Goal: Task Accomplishment & Management: Complete application form

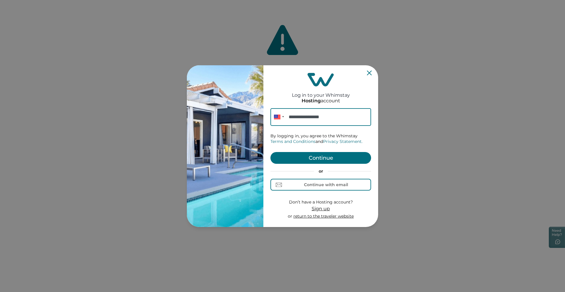
type input "**********"
click at [355, 157] on button "Continue" at bounding box center [320, 158] width 101 height 12
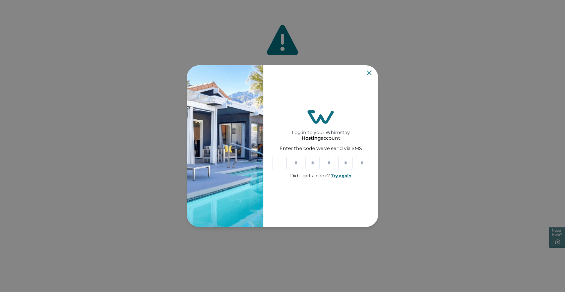
type input "*"
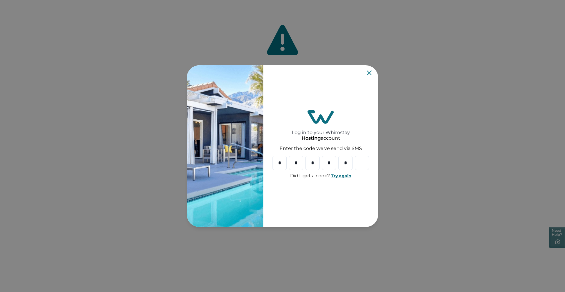
type input "*"
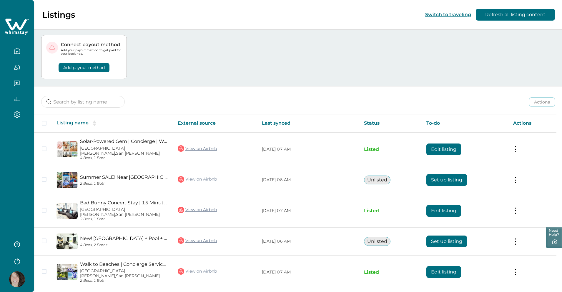
scroll to position [17, 0]
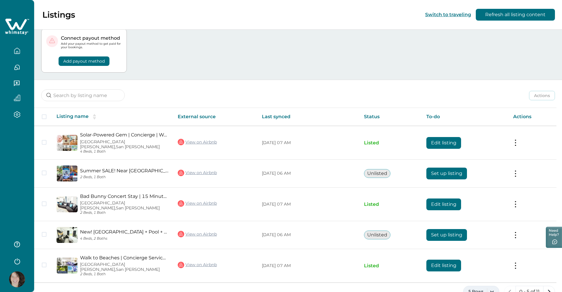
click at [492, 286] on button "5 Rows" at bounding box center [481, 292] width 36 height 12
click at [484, 216] on button "10 Rows" at bounding box center [480, 218] width 31 height 12
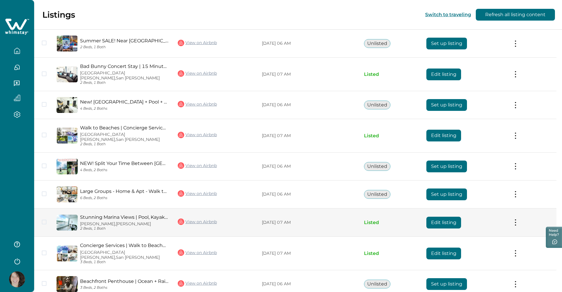
scroll to position [141, 0]
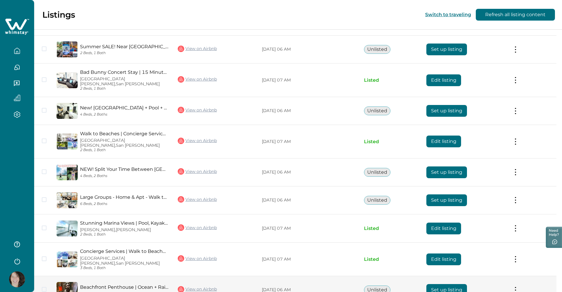
click at [439, 284] on button "Set up listing" at bounding box center [446, 290] width 41 height 12
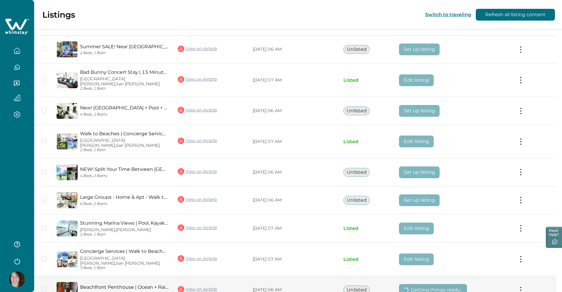
click at [522, 287] on button at bounding box center [520, 290] width 5 height 6
click at [517, 276] on td "Actions View listing on Whimstay" at bounding box center [534, 290] width 43 height 28
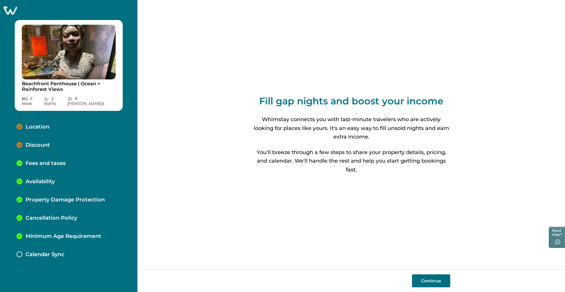
click at [47, 124] on p "Location" at bounding box center [38, 127] width 24 height 6
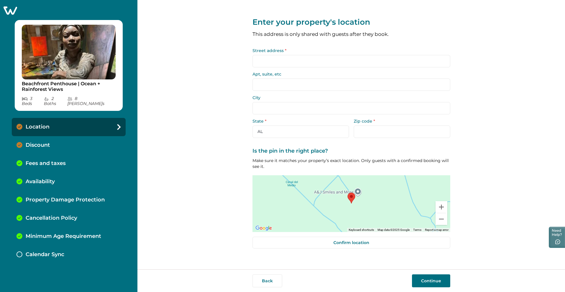
click at [268, 53] on label "Street address *" at bounding box center [349, 51] width 194 height 4
click at [268, 55] on input "Street address *" at bounding box center [351, 61] width 198 height 12
type input "[GEOGRAPHIC_DATA] Condo"
click at [281, 96] on label "City" at bounding box center [349, 98] width 194 height 4
click at [281, 102] on input "City" at bounding box center [351, 108] width 198 height 12
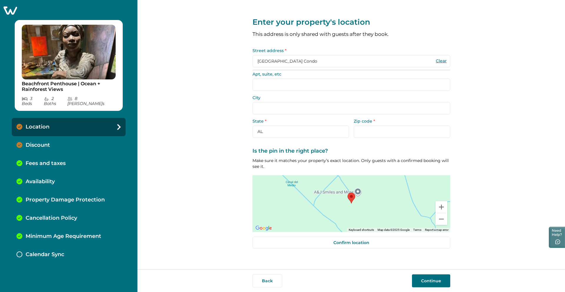
click at [280, 108] on input "City" at bounding box center [351, 108] width 198 height 12
click at [313, 64] on input "[GEOGRAPHIC_DATA] Condo" at bounding box center [351, 61] width 198 height 12
click at [300, 93] on form "Street address * [GEOGRAPHIC_DATA] Condo Clear Apt, suite, etc City State * [US…" at bounding box center [351, 93] width 198 height 89
click at [41, 142] on p "Discount" at bounding box center [38, 145] width 24 height 6
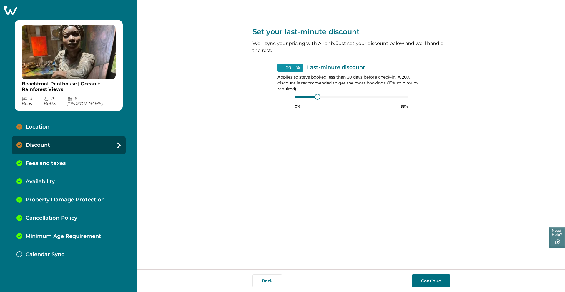
click at [429, 280] on button "Continue" at bounding box center [431, 280] width 38 height 13
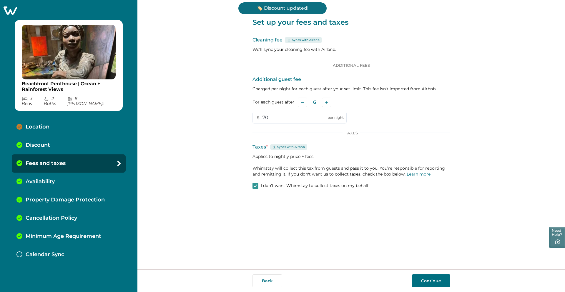
click at [90, 118] on div "Location" at bounding box center [69, 127] width 114 height 18
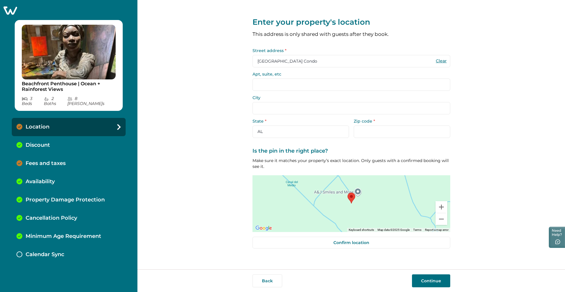
click at [294, 65] on input "[GEOGRAPHIC_DATA] Condo" at bounding box center [351, 61] width 198 height 12
